Goal: Task Accomplishment & Management: Manage account settings

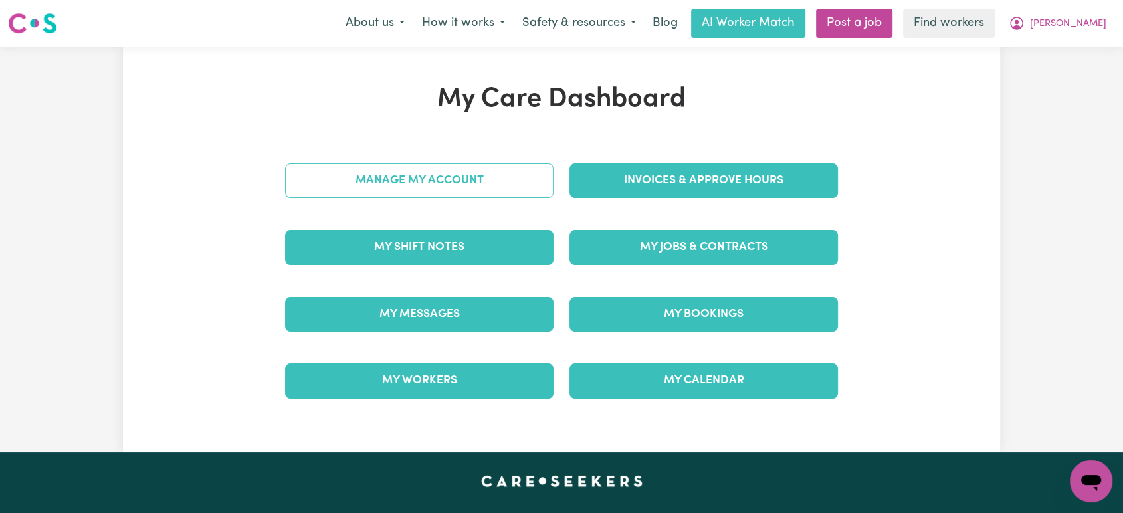
click at [464, 187] on link "Manage My Account" at bounding box center [419, 180] width 268 height 35
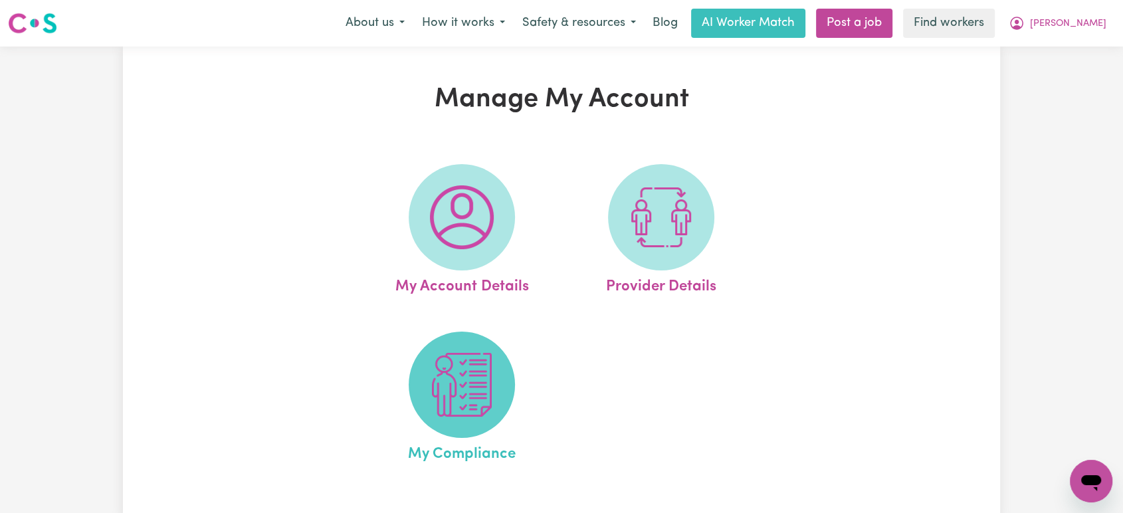
click at [467, 408] on img at bounding box center [462, 385] width 64 height 64
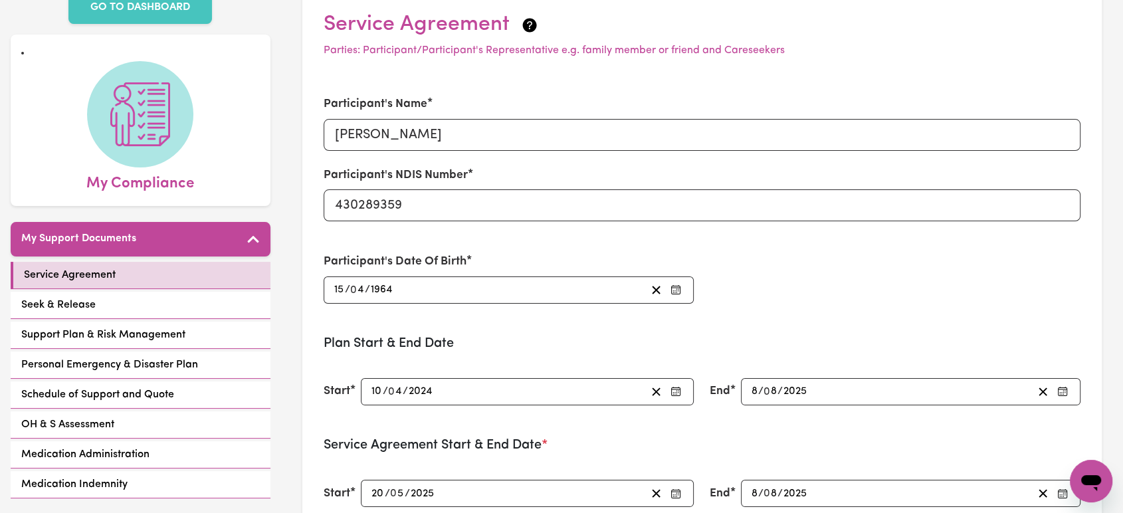
scroll to position [221, 0]
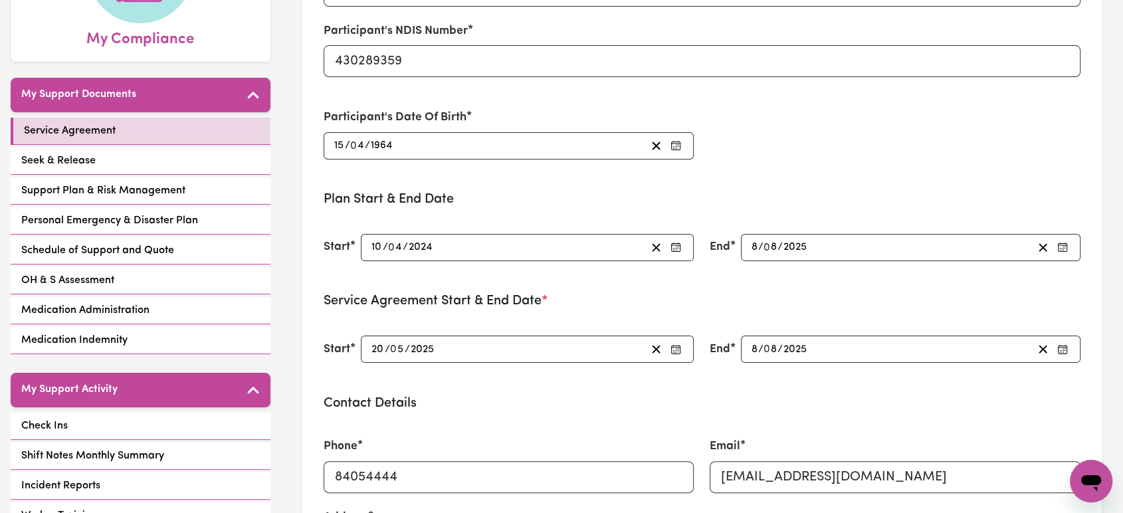
click at [383, 246] on span "/" at bounding box center [385, 247] width 5 height 12
click at [399, 247] on input "4" at bounding box center [396, 248] width 14 height 18
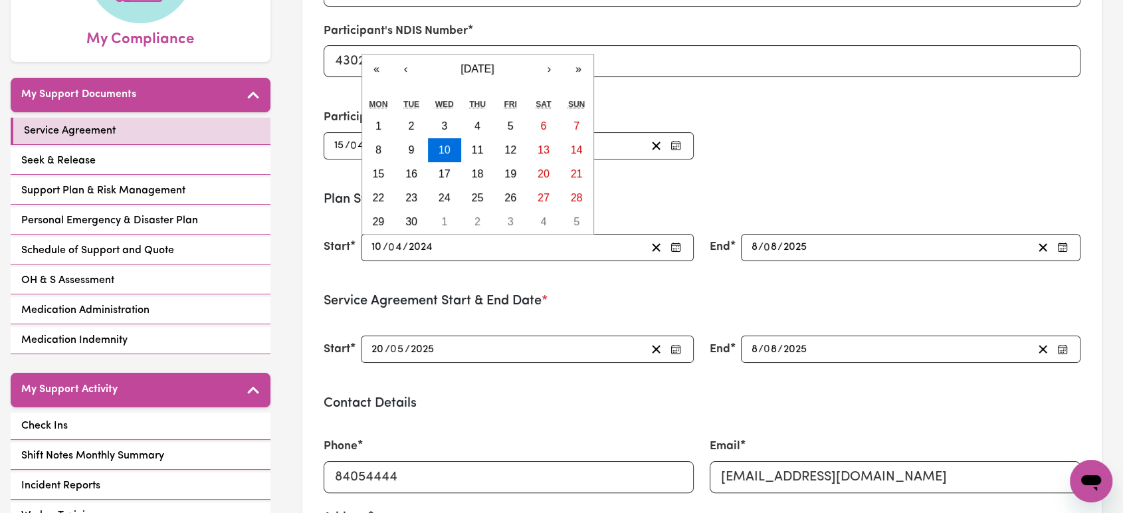
type input "[DATE]"
type input "7"
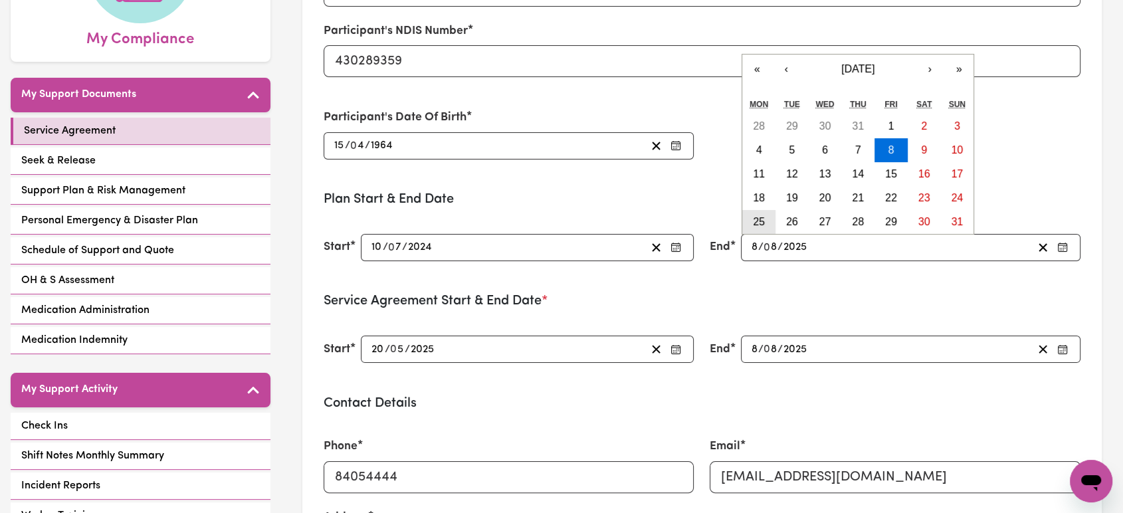
click at [757, 226] on abbr "25" at bounding box center [759, 221] width 12 height 11
type input "[DATE]"
type input "4"
type input "[DATE]"
type input "25"
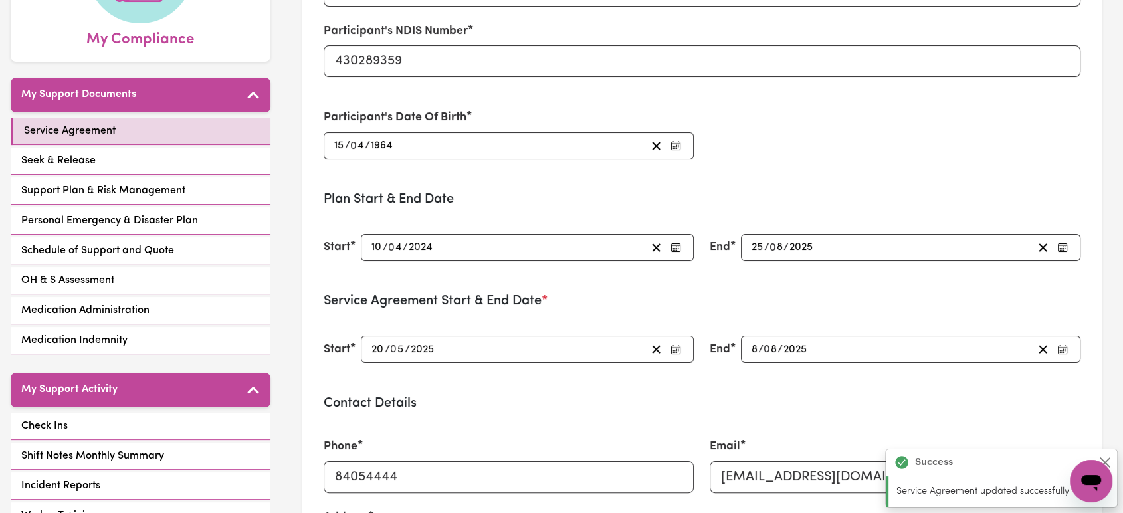
type input "[DATE]"
type input "7"
type input "[DATE]"
type input "8"
click at [764, 247] on span "/" at bounding box center [766, 247] width 5 height 12
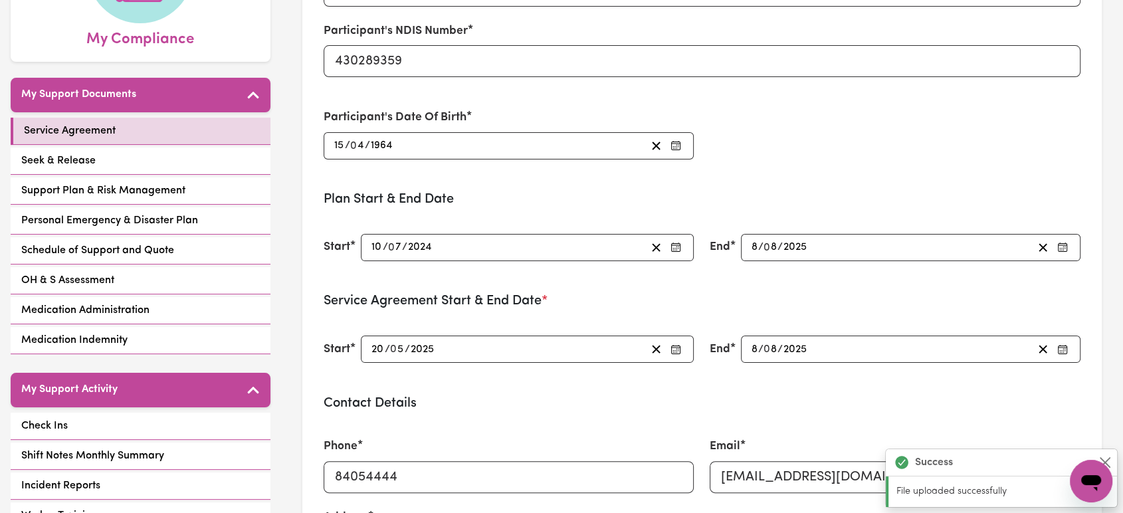
click at [755, 247] on input "8" at bounding box center [754, 248] width 7 height 18
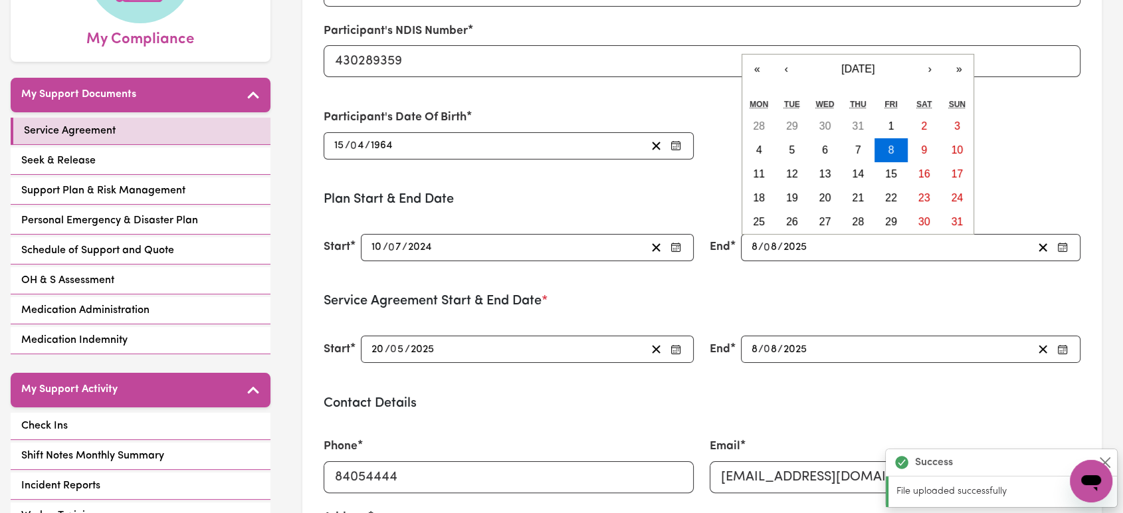
type input "[DATE]"
type input "1"
type input "[DATE]"
type input "10"
type input "0"
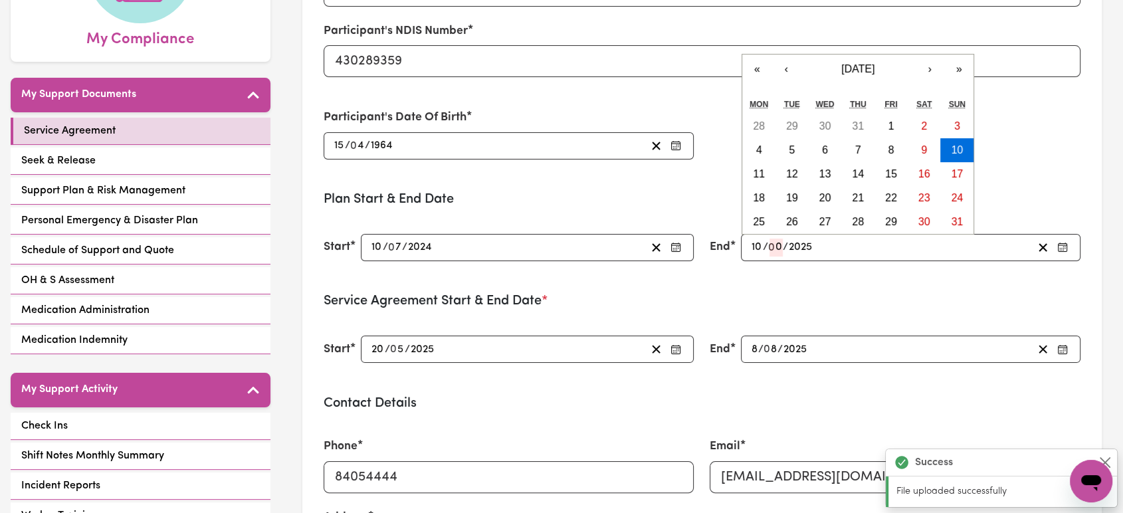
type input "[DATE]"
type input "7"
type input "202"
type input "[DATE]"
type input "2026"
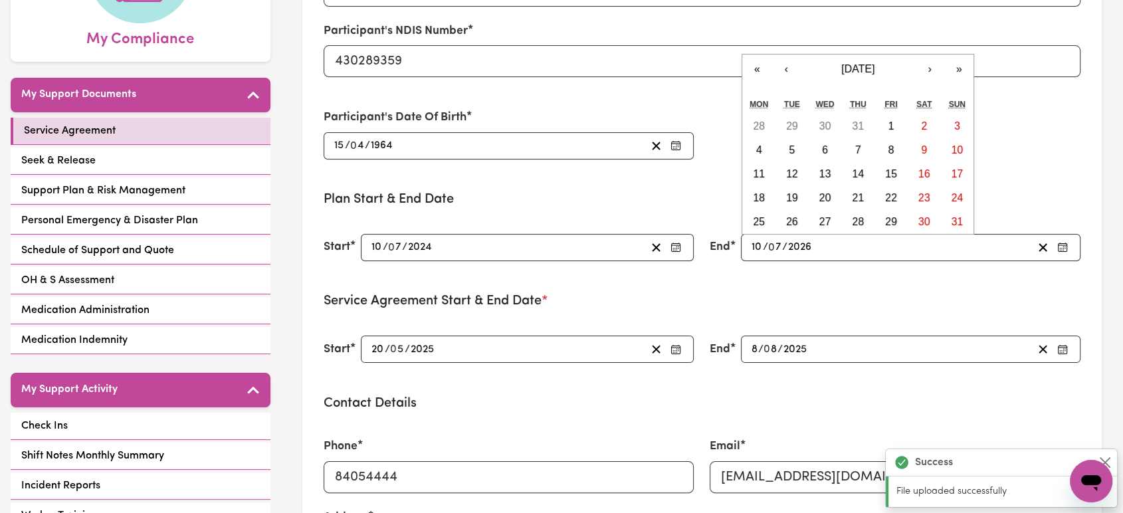
click at [785, 294] on h3 "Service Agreement Start & End Date *" at bounding box center [703, 301] width 758 height 16
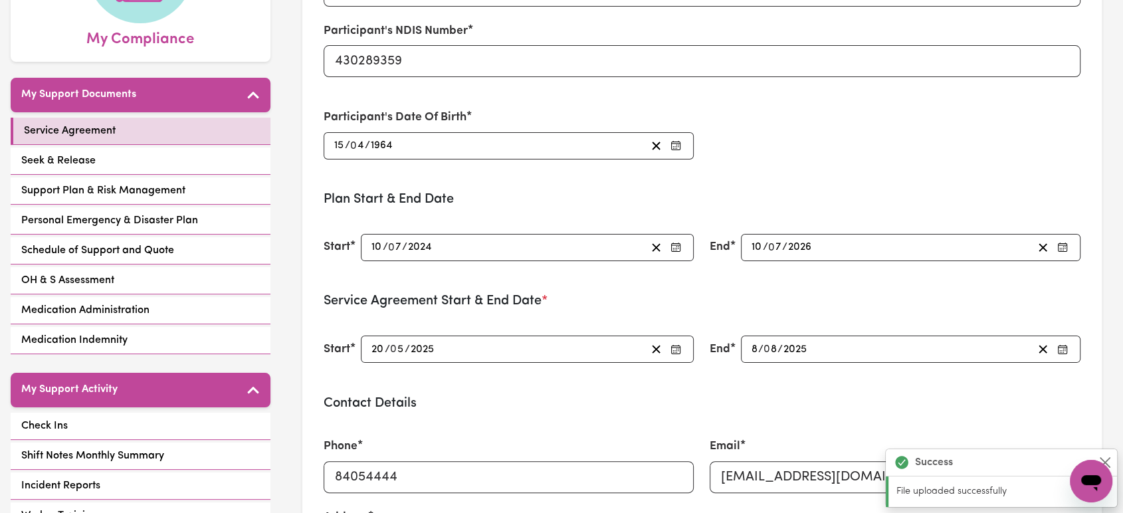
click at [751, 351] on input "8" at bounding box center [754, 349] width 7 height 18
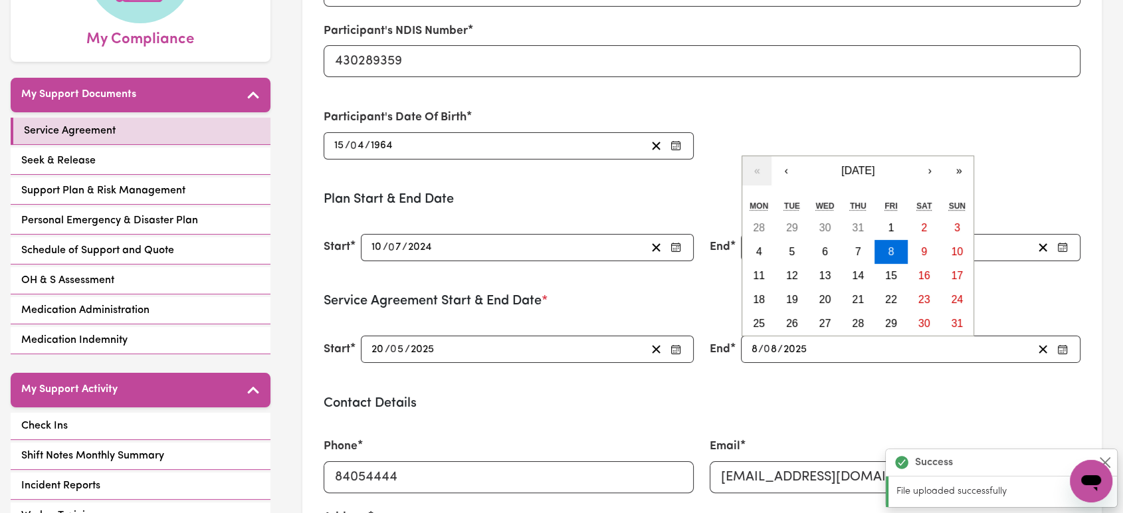
type input "[DATE]"
type input "10"
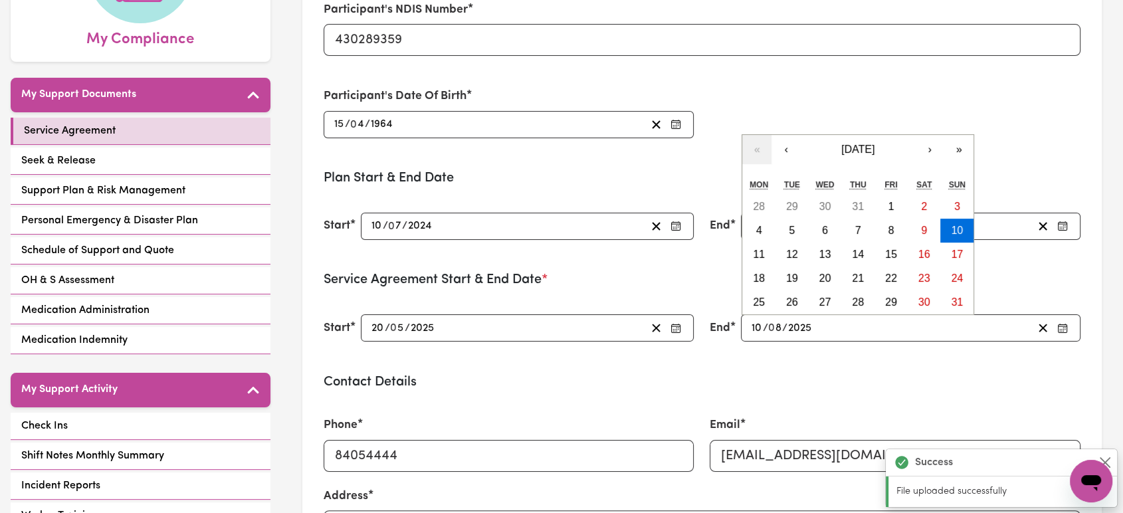
type input "[DATE]"
type input "7"
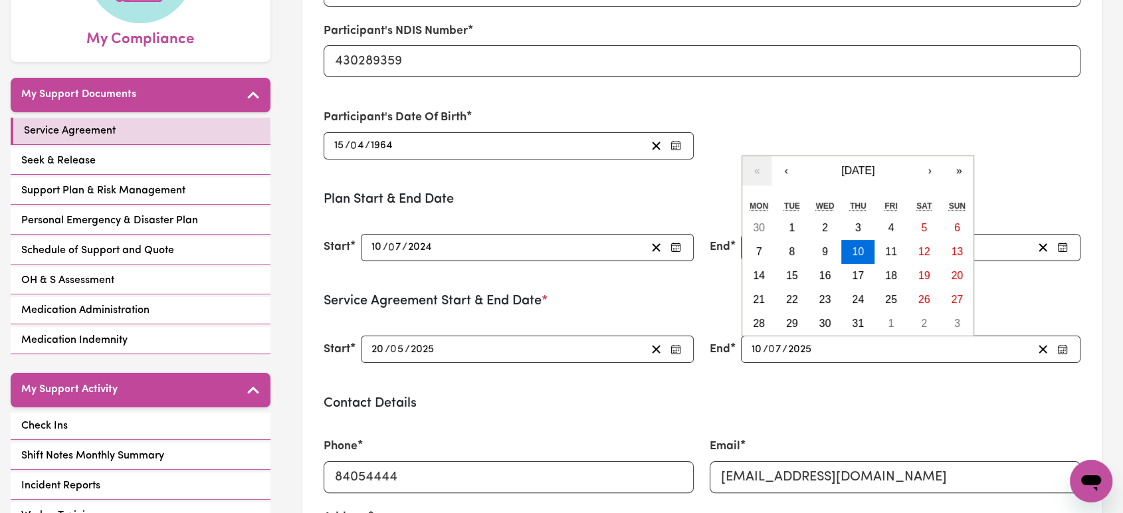
type input "[DATE]"
type input "8"
type input "2025"
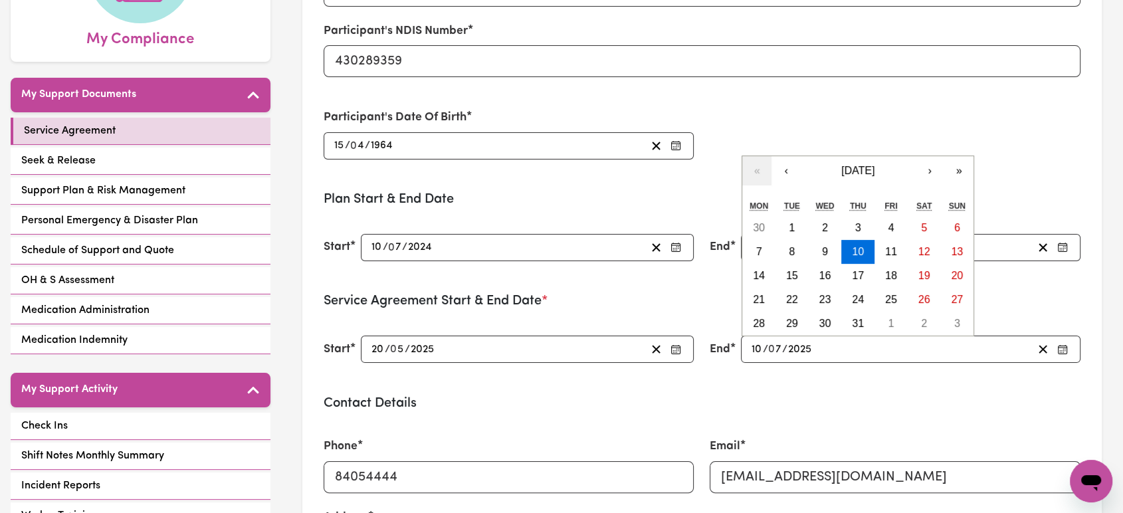
type input "[DATE]"
type input "8"
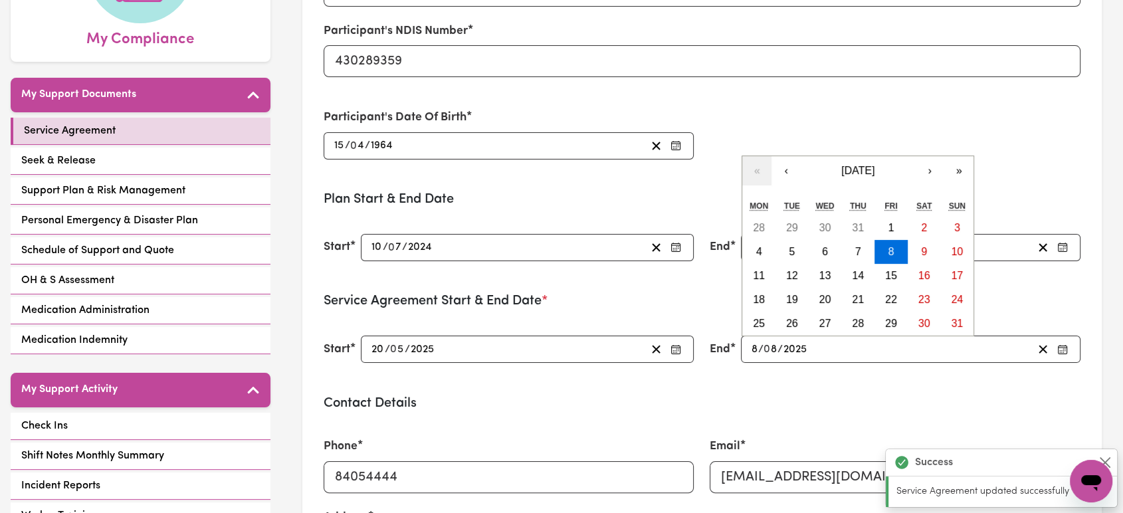
type input "[DATE]"
type input "10"
type input "7"
type input "2026"
type input "202"
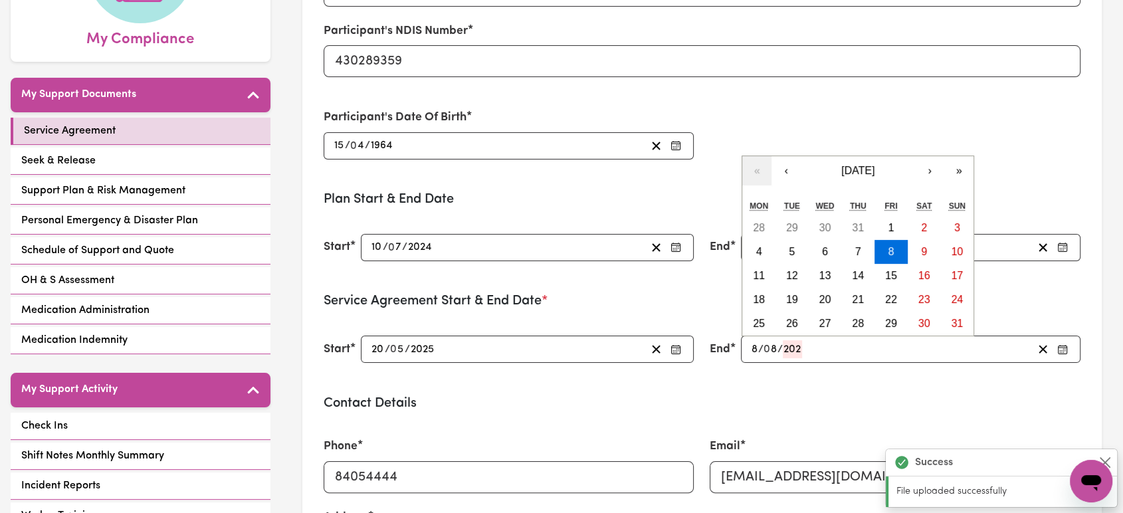
type input "[DATE]"
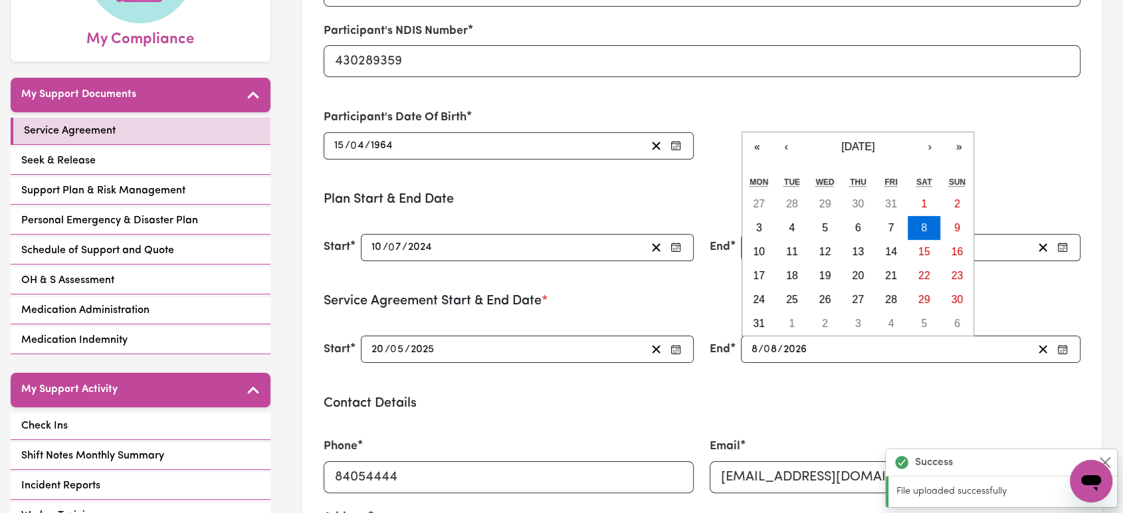
type input "2026"
click at [823, 391] on form "Participant's Name [PERSON_NAME] Participant's NDIS Number 430289359 Participan…" at bounding box center [703, 499] width 758 height 1126
click at [755, 354] on input "8" at bounding box center [754, 349] width 7 height 18
type input "[DATE]"
type input "1"
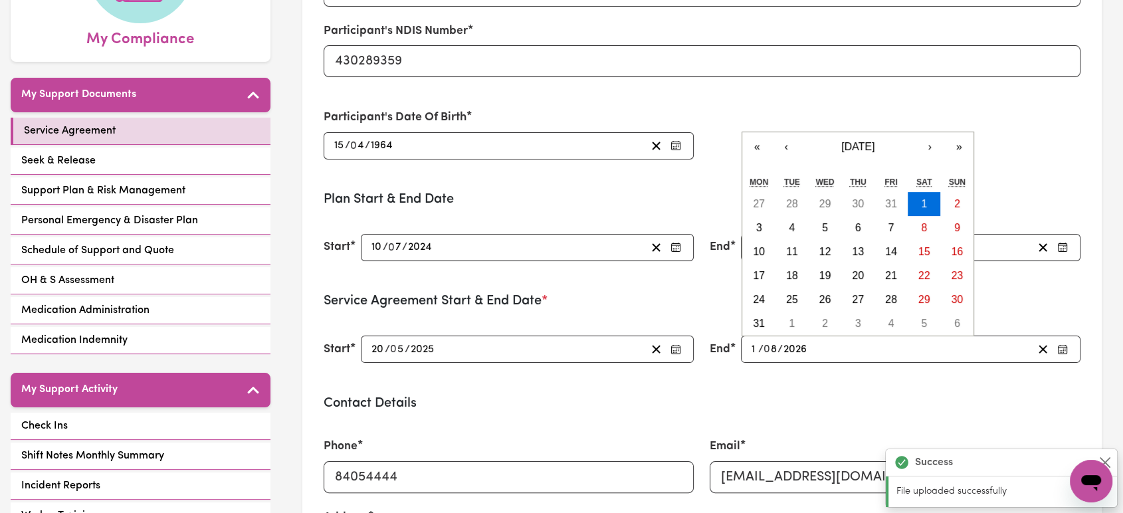
type input "[DATE]"
type input "10"
type input "0"
type input "[DATE]"
type input "7"
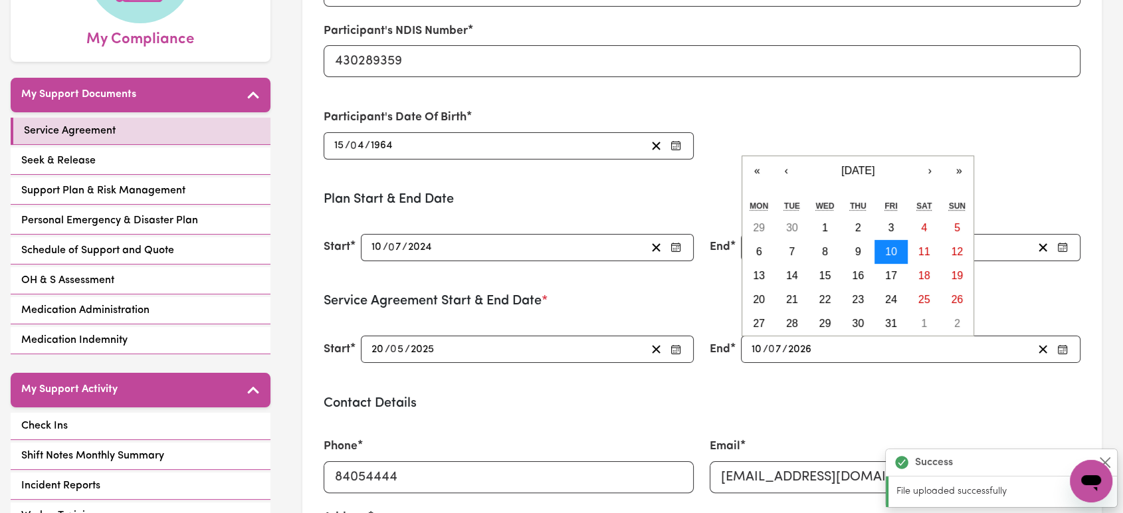
click at [893, 256] on abbr "10" at bounding box center [891, 251] width 12 height 11
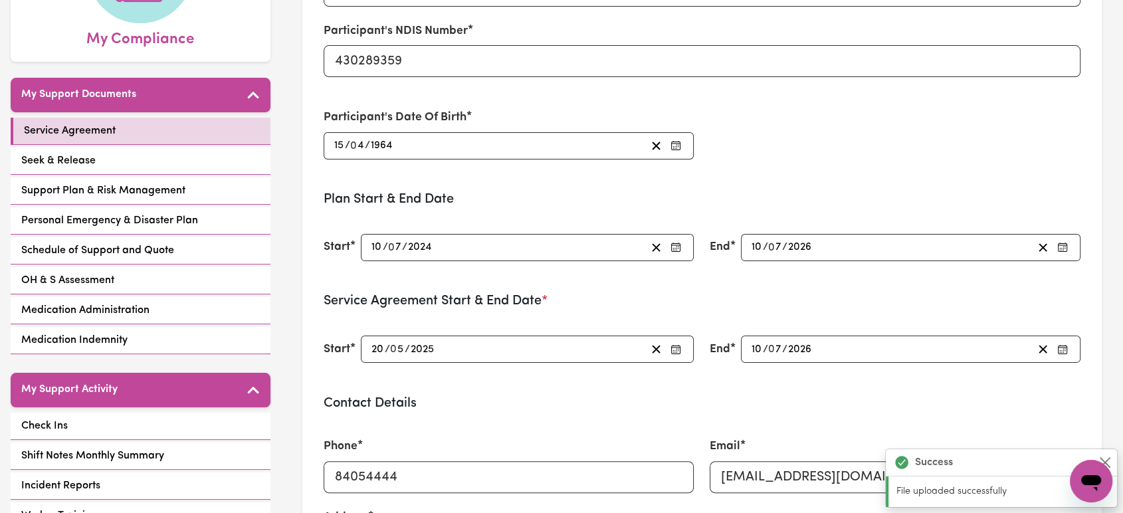
click at [863, 376] on div "End [DATE] 10 / 0 7 / 2026 « ‹ [DATE] › » Mon Tue Wed Thu Fri Sat Sun 29 30 1 2…" at bounding box center [895, 350] width 387 height 60
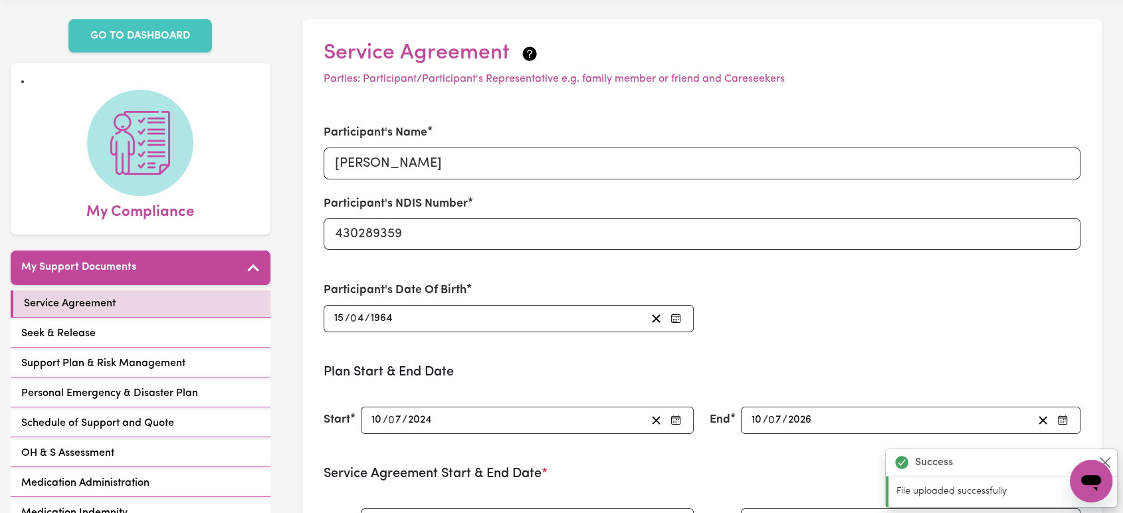
scroll to position [0, 0]
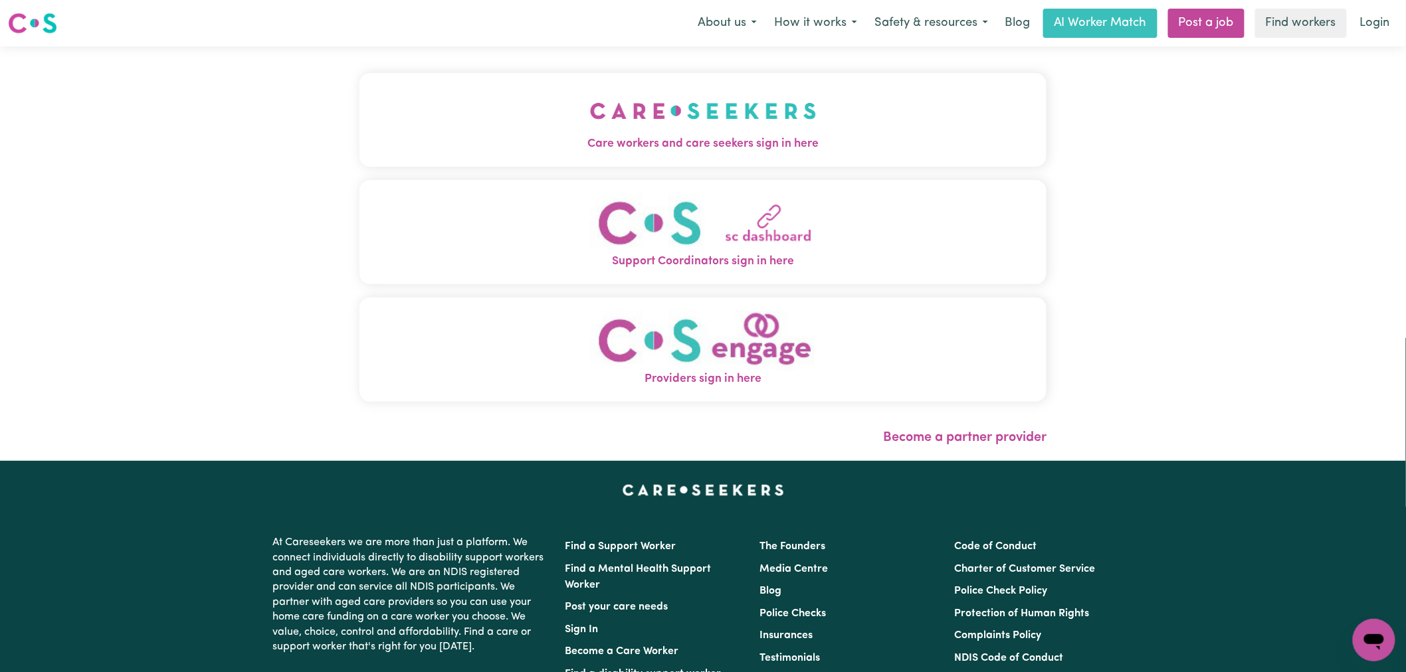
click at [759, 142] on span "Care workers and care seekers sign in here" at bounding box center [702, 144] width 687 height 17
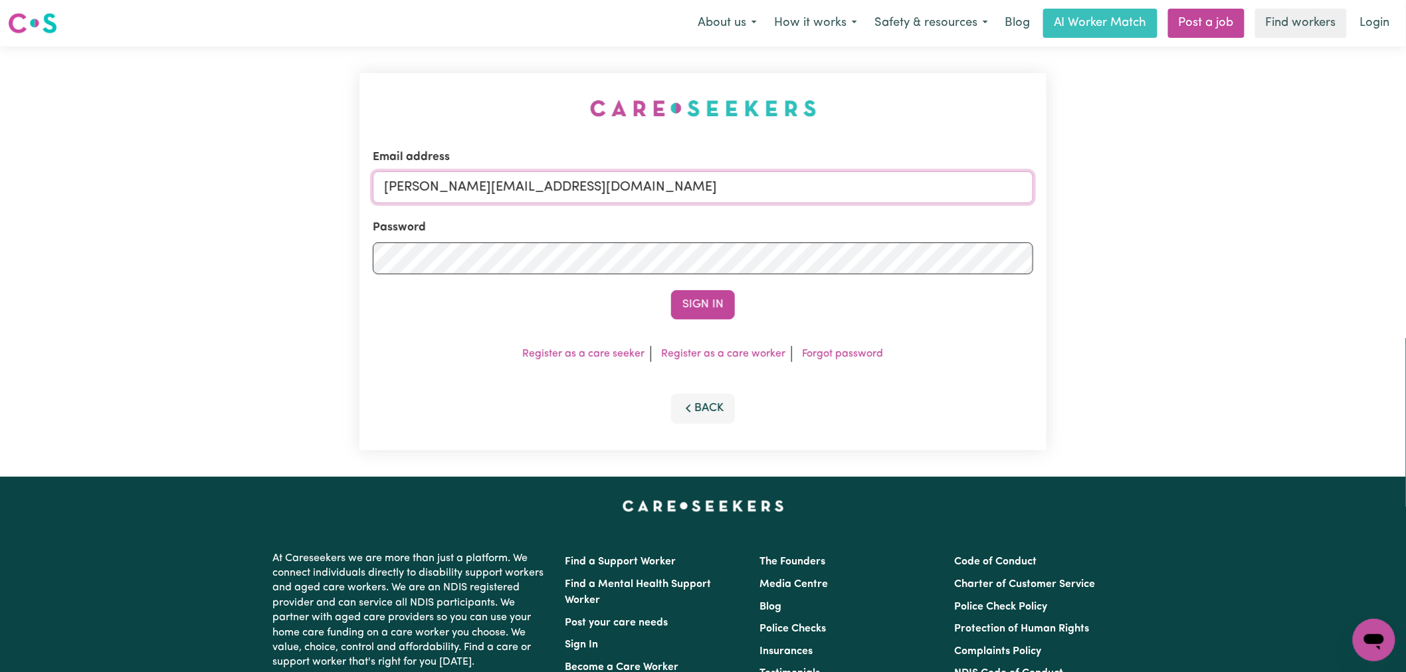
drag, startPoint x: 599, startPoint y: 196, endPoint x: 601, endPoint y: 203, distance: 7.2
click at [599, 196] on input "lindsay@careseekers.com.au" at bounding box center [703, 187] width 660 height 32
drag, startPoint x: 715, startPoint y: 186, endPoint x: 456, endPoint y: 178, distance: 259.3
click at [456, 178] on input "superuser~ saraholssen@Careseekers.com.au" at bounding box center [703, 187] width 660 height 32
type input "superuser~saraholssen@Careseekers.com.au"
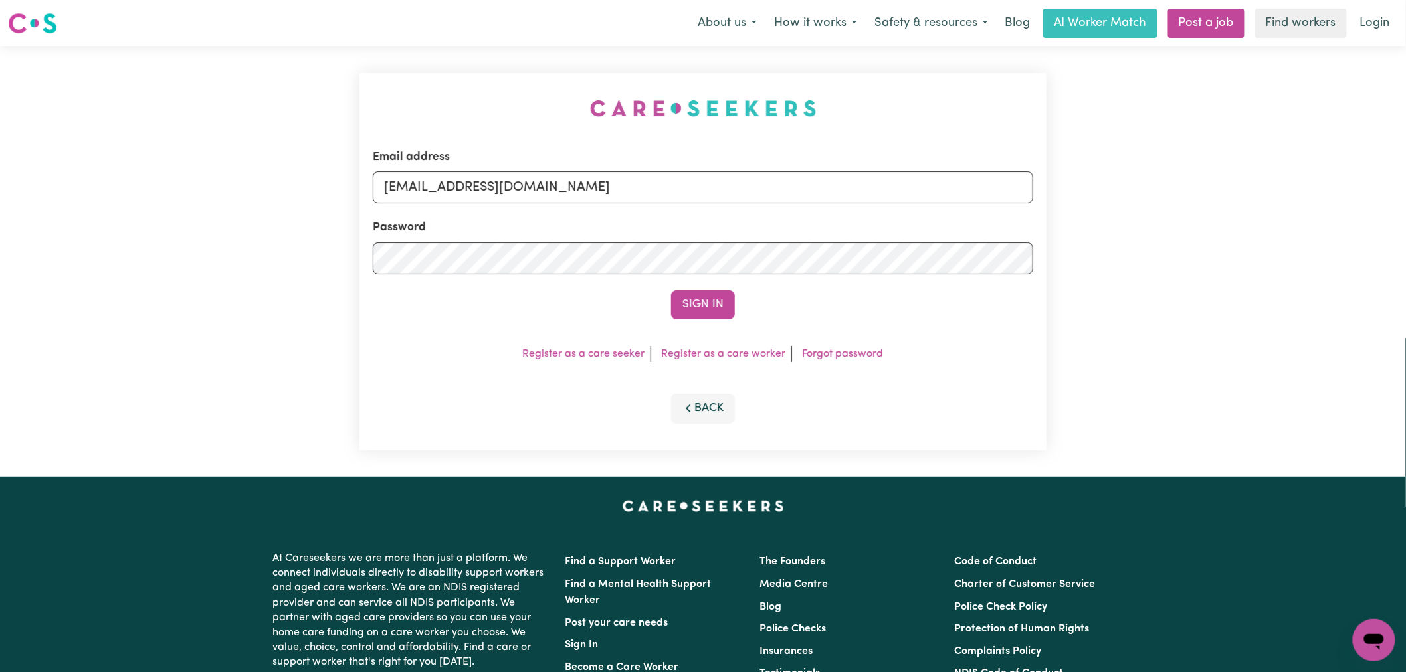
click at [671, 290] on button "Sign In" at bounding box center [703, 304] width 64 height 29
